Goal: Transaction & Acquisition: Download file/media

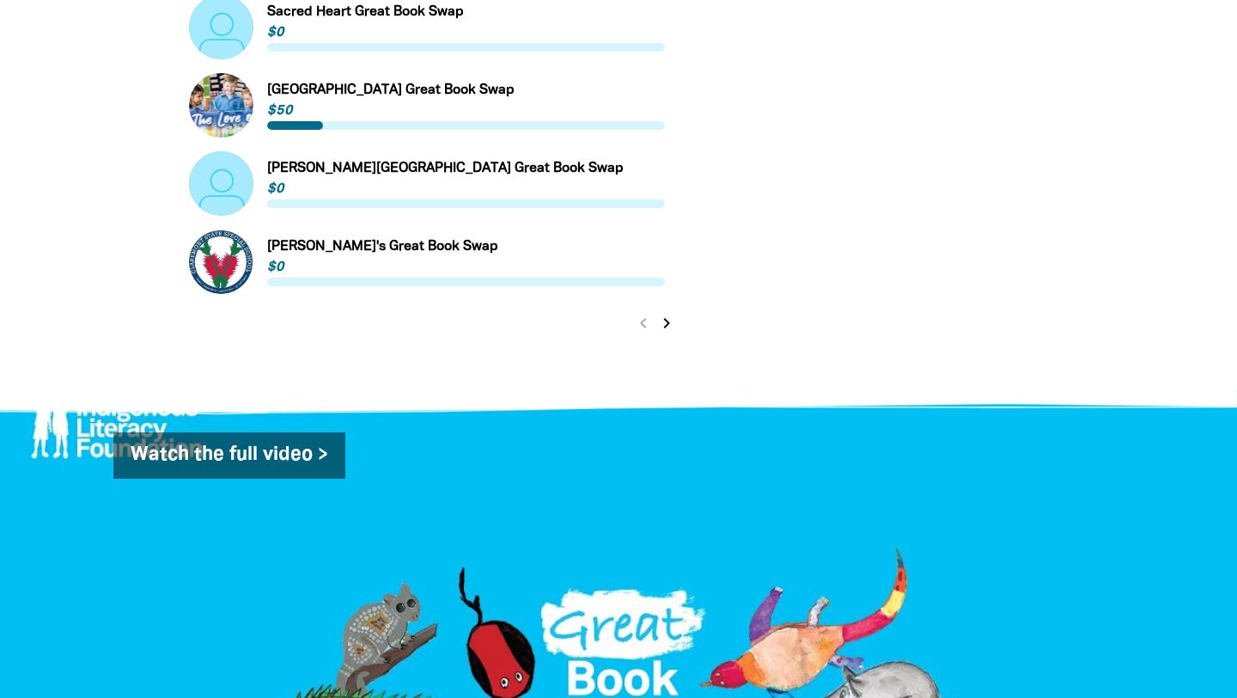
scroll to position [1660, 0]
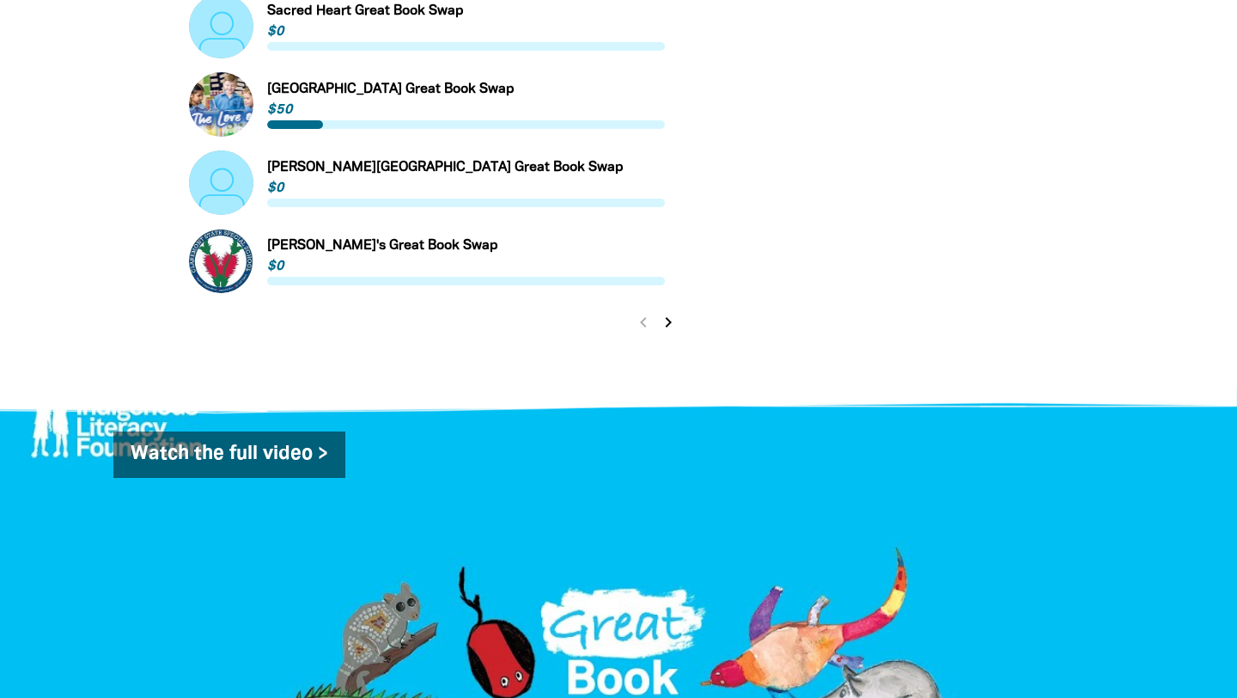
click at [670, 312] on icon "chevron_right" at bounding box center [668, 322] width 21 height 21
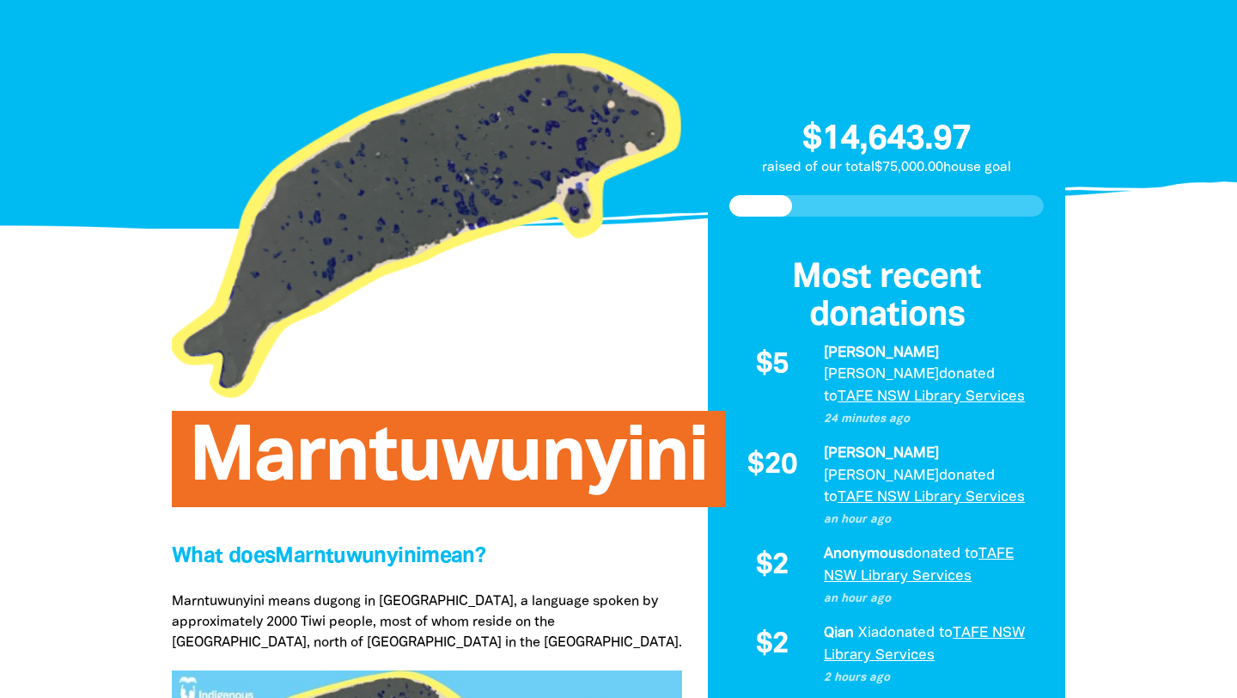
scroll to position [0, 0]
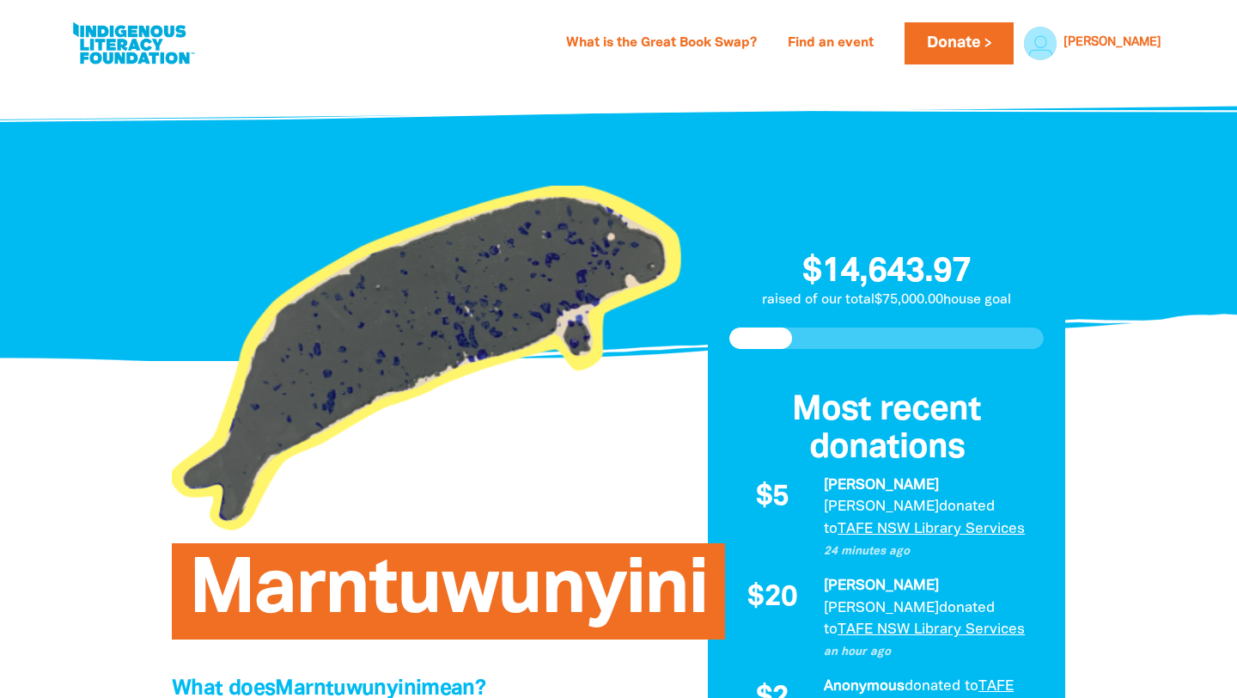
click at [115, 52] on link at bounding box center [133, 43] width 129 height 52
select select "primary-school"
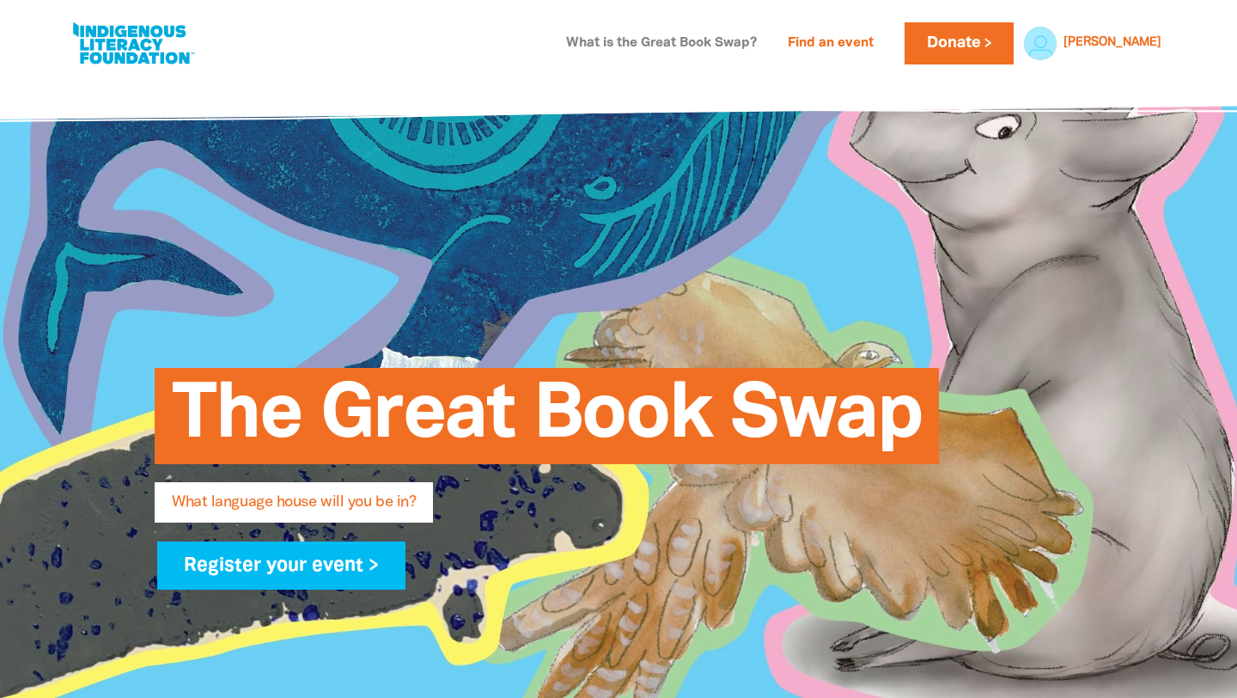
click at [722, 43] on link "What is the Great Book Swap?" at bounding box center [661, 43] width 211 height 27
click at [257, 500] on span "What language house will you be in?" at bounding box center [294, 508] width 244 height 27
click at [703, 37] on link "What is the Great Book Swap?" at bounding box center [661, 43] width 211 height 27
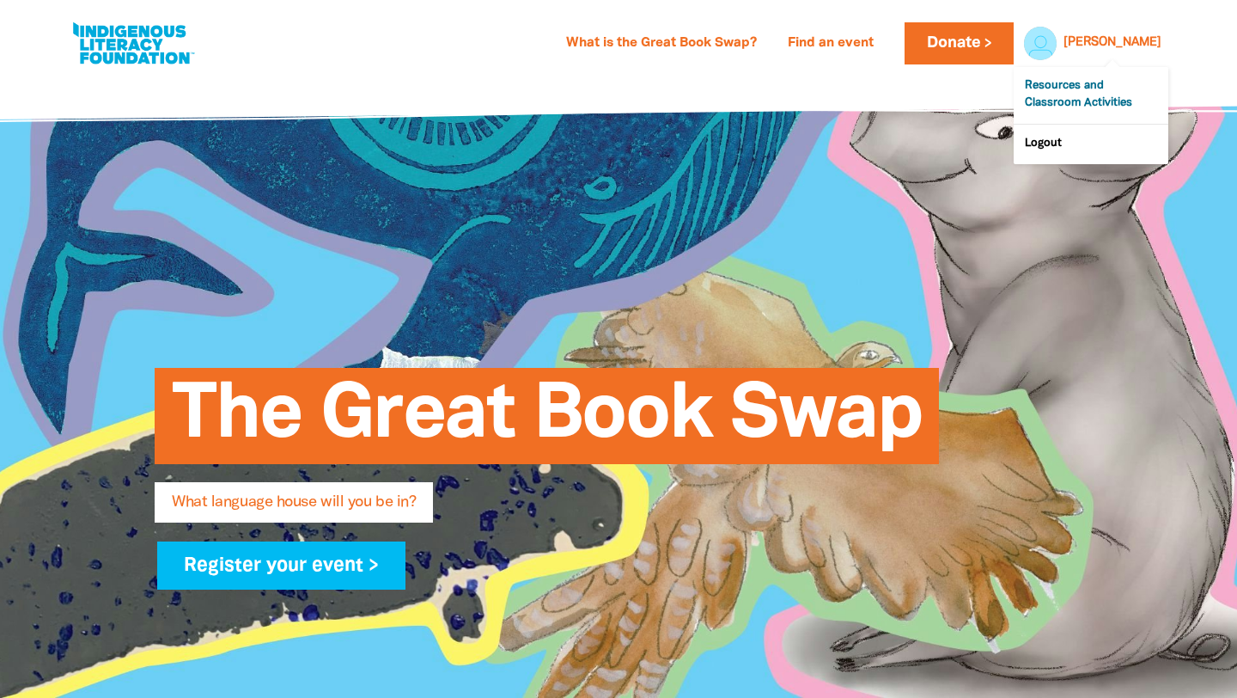
click at [1093, 88] on link "Resources and Classroom Activities" at bounding box center [1091, 95] width 155 height 57
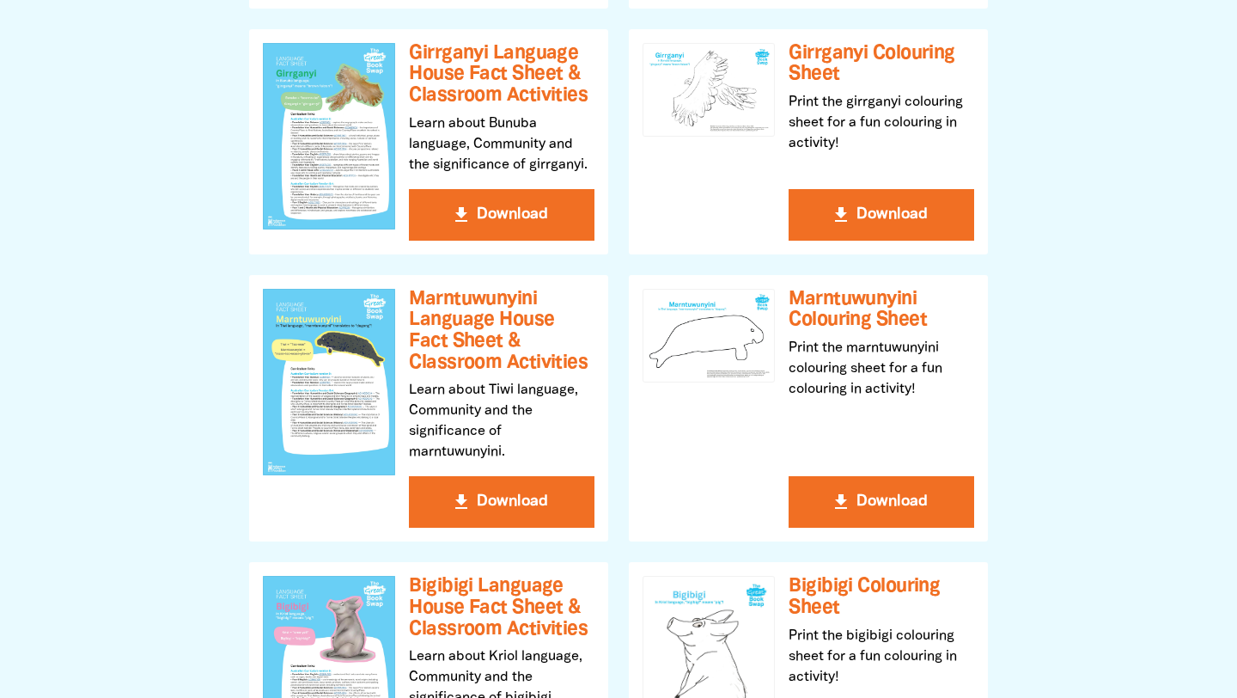
scroll to position [736, 0]
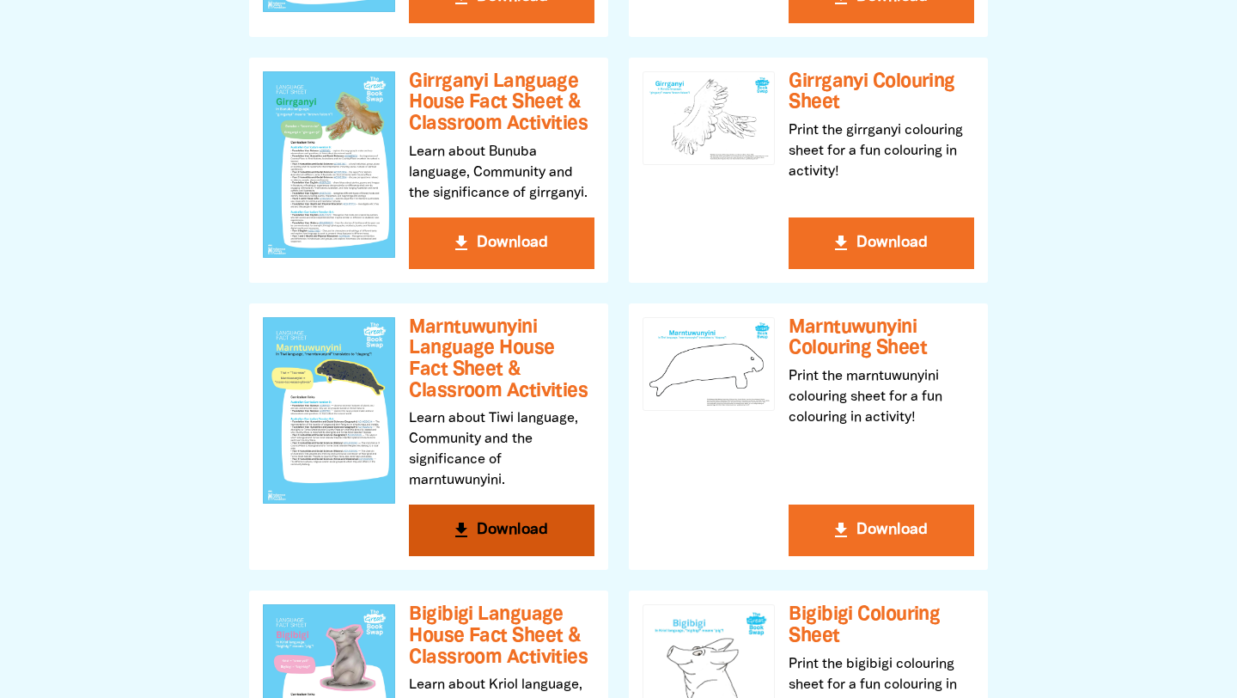
click at [506, 527] on button "get_app Download" at bounding box center [502, 530] width 186 height 52
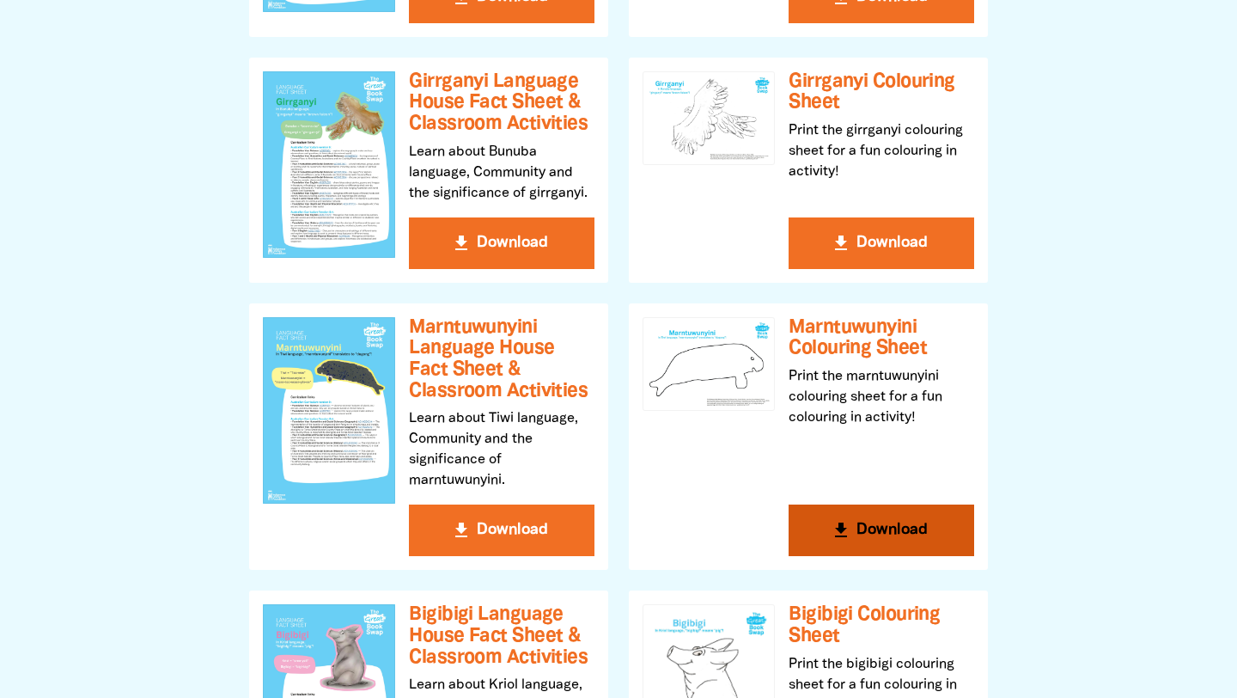
click at [867, 536] on button "get_app Download" at bounding box center [882, 530] width 186 height 52
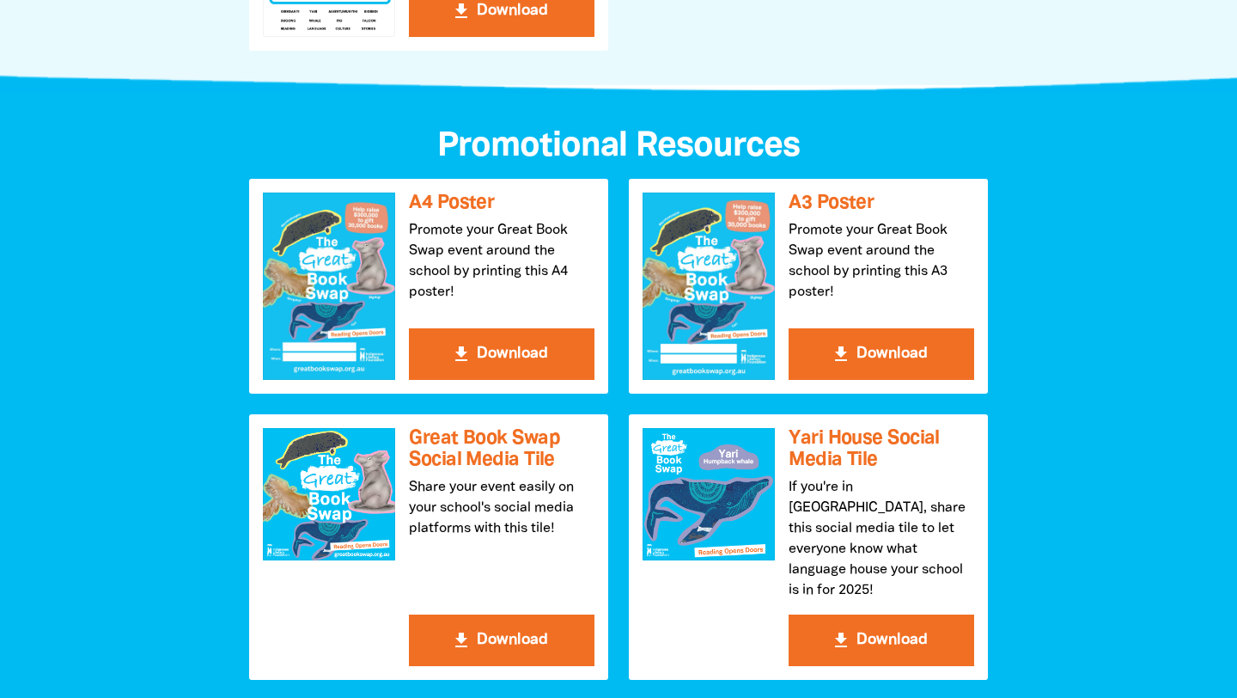
scroll to position [1749, 0]
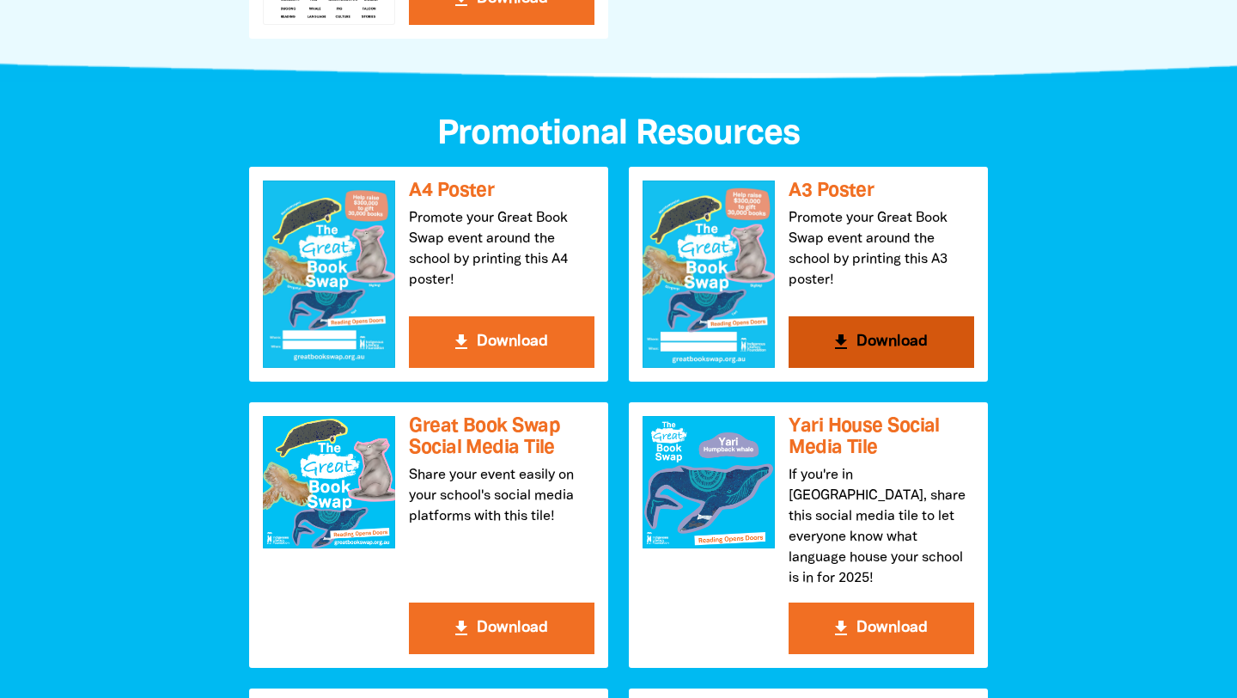
click at [857, 351] on button "get_app Download" at bounding box center [882, 342] width 186 height 52
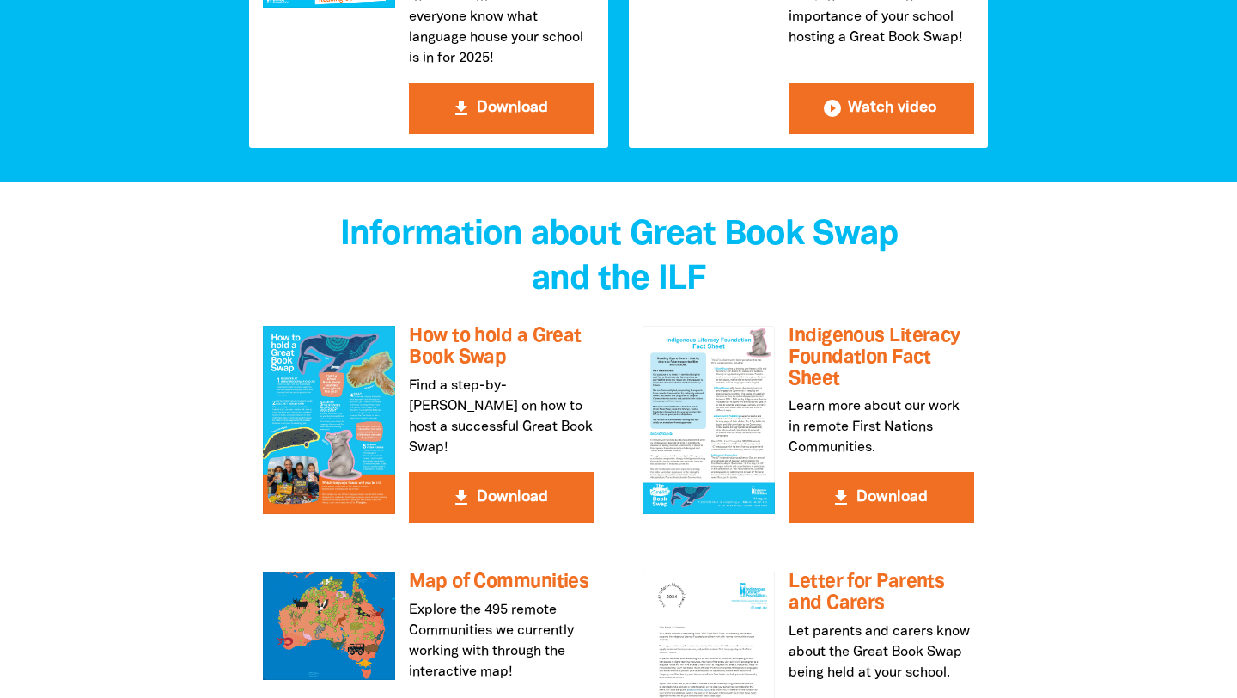
scroll to position [2868, 0]
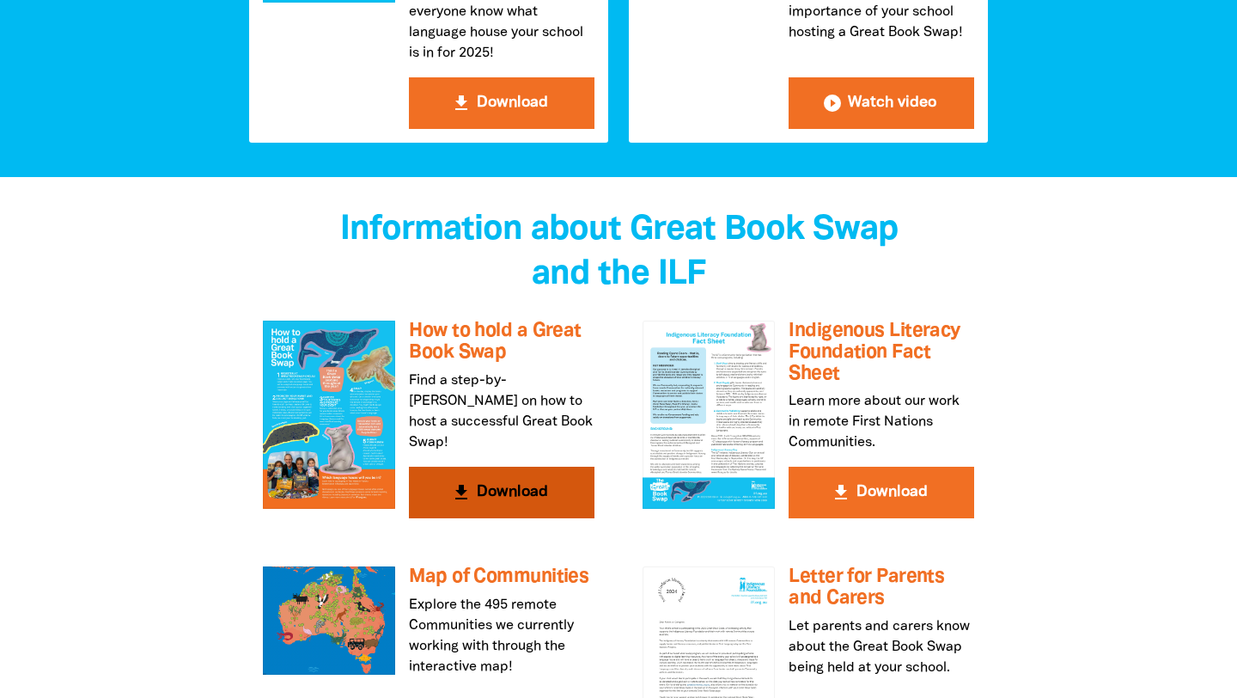
click at [507, 467] on button "get_app Download" at bounding box center [502, 493] width 186 height 52
